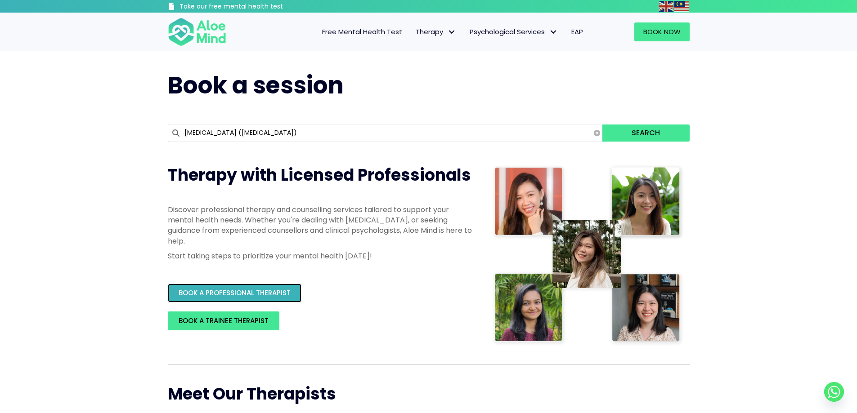
click at [264, 291] on span "BOOK A PROFESSIONAL THERAPIST" at bounding box center [235, 292] width 112 height 9
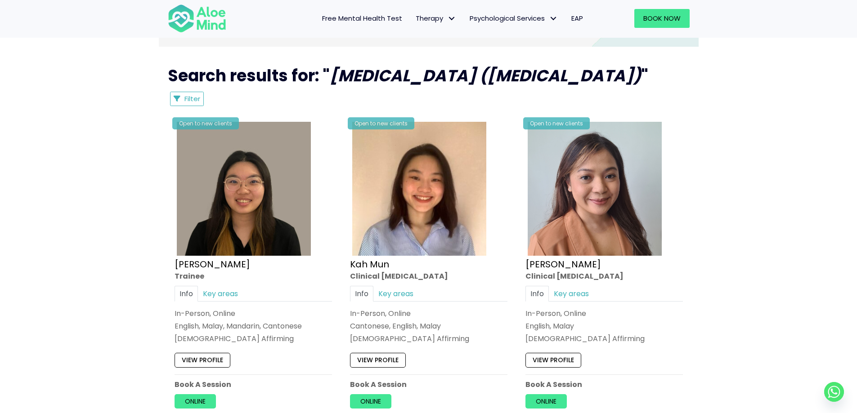
scroll to position [420, 0]
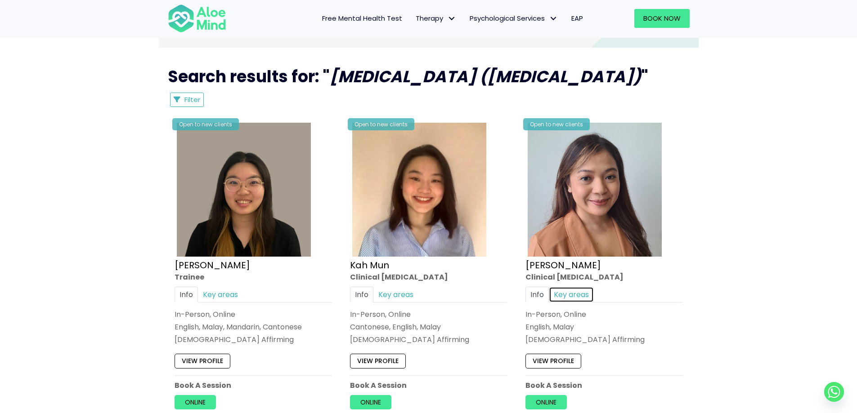
click at [563, 292] on link "Key areas" at bounding box center [571, 295] width 45 height 16
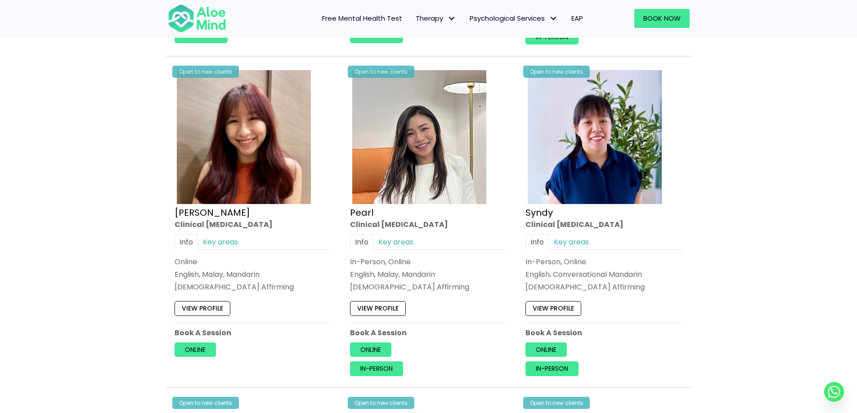
scroll to position [779, 0]
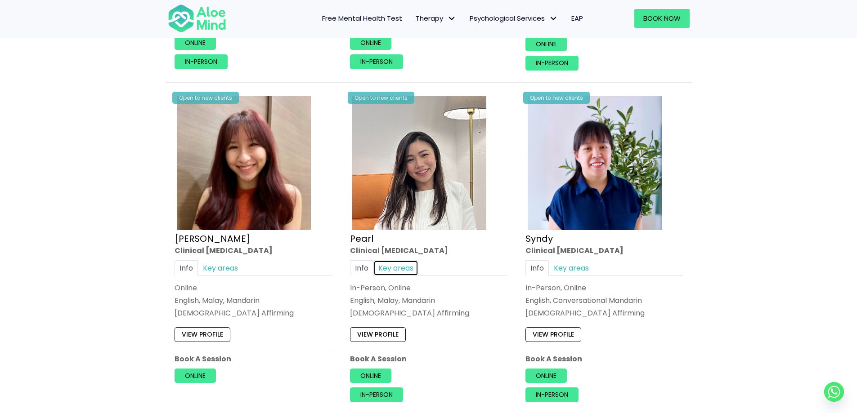
click at [392, 264] on link "Key areas" at bounding box center [395, 268] width 45 height 16
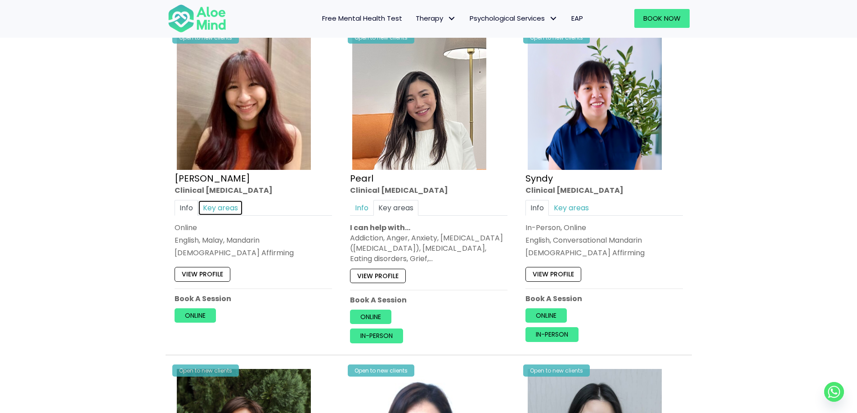
click at [210, 208] on link "Key areas" at bounding box center [220, 208] width 45 height 16
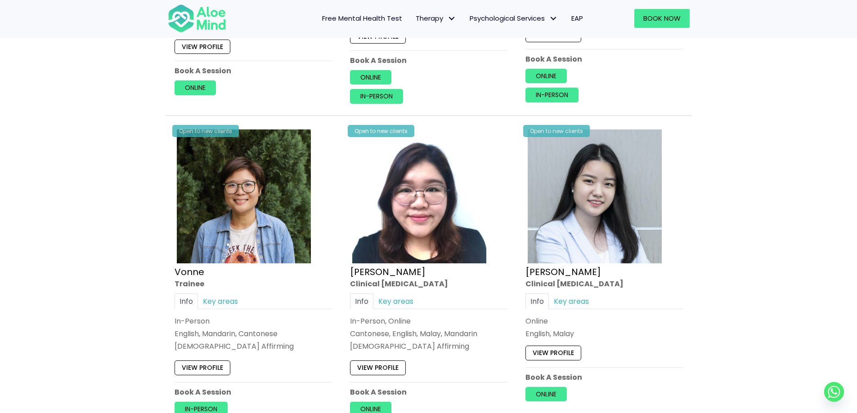
scroll to position [1139, 0]
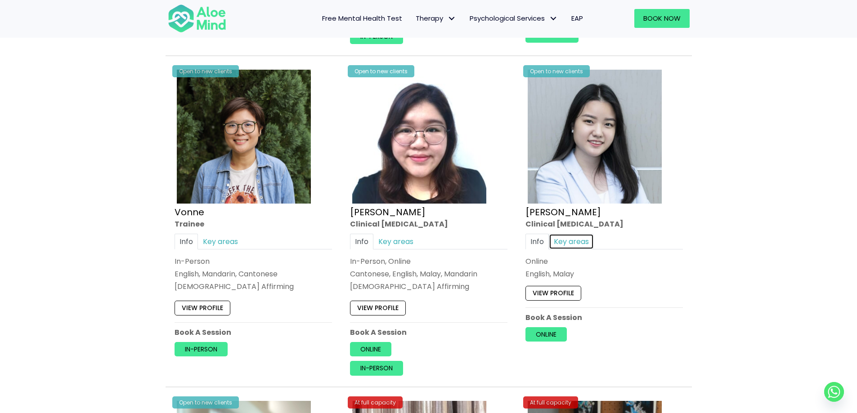
click at [573, 242] on link "Key areas" at bounding box center [571, 241] width 45 height 16
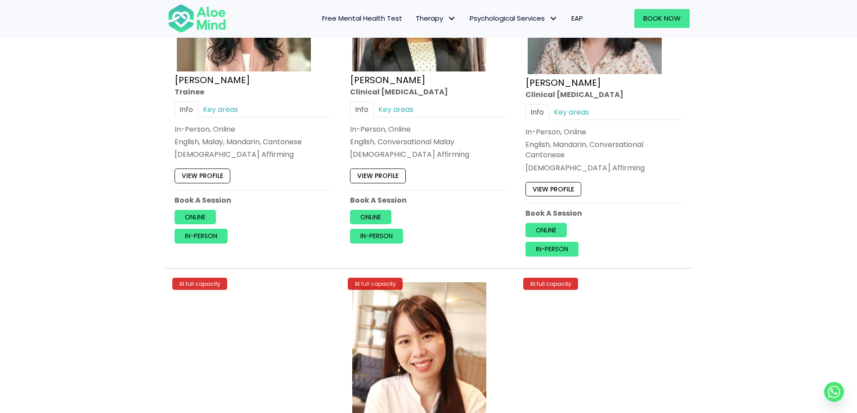
scroll to position [1619, 0]
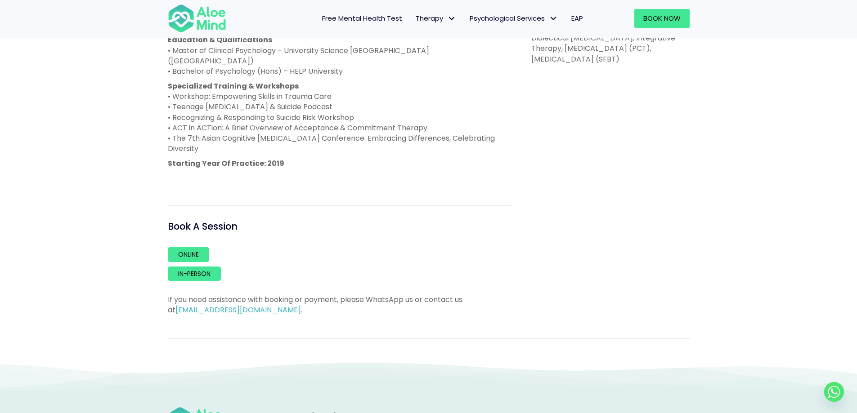
scroll to position [180, 0]
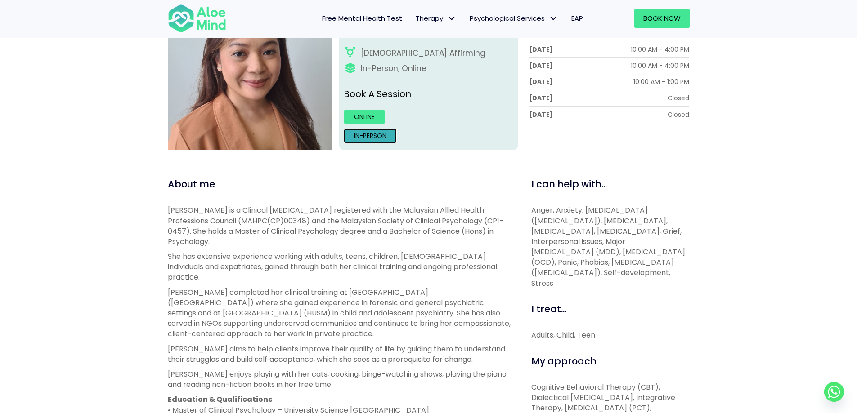
click at [382, 136] on link "In-person" at bounding box center [370, 136] width 53 height 14
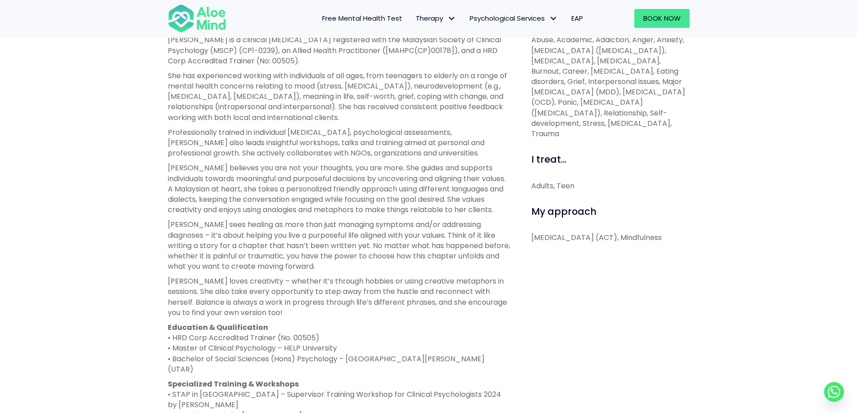
scroll to position [420, 0]
